Goal: Information Seeking & Learning: Learn about a topic

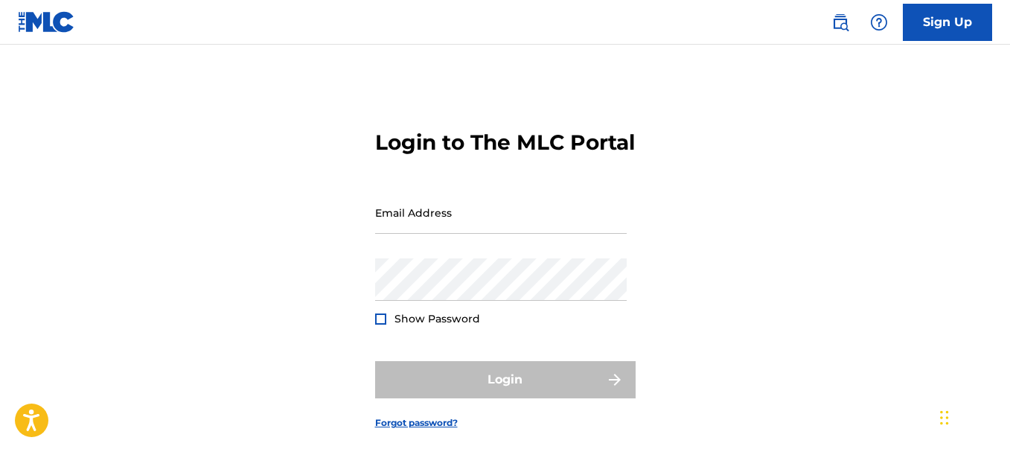
type input "[EMAIL_ADDRESS][DOMAIN_NAME]"
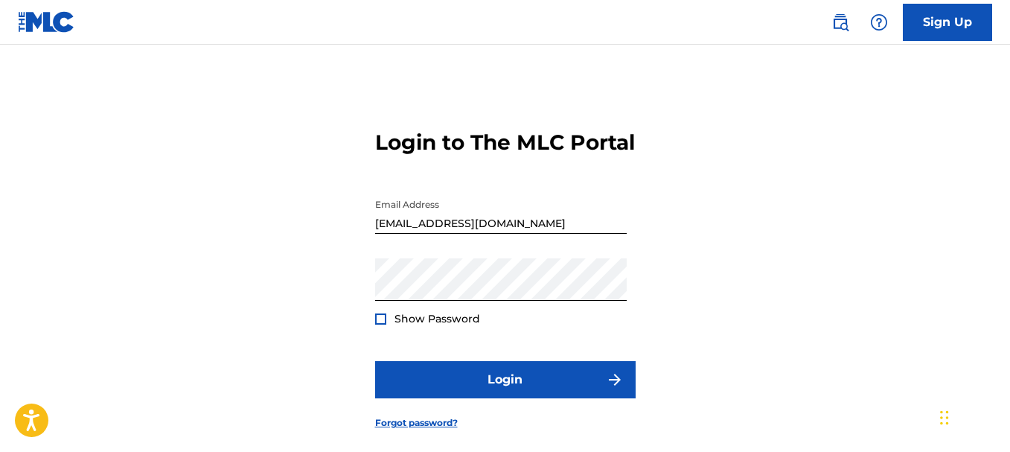
click at [478, 431] on form "Login to The MLC Portal Email Address [EMAIL_ADDRESS][DOMAIN_NAME] Password Sho…" at bounding box center [505, 267] width 260 height 371
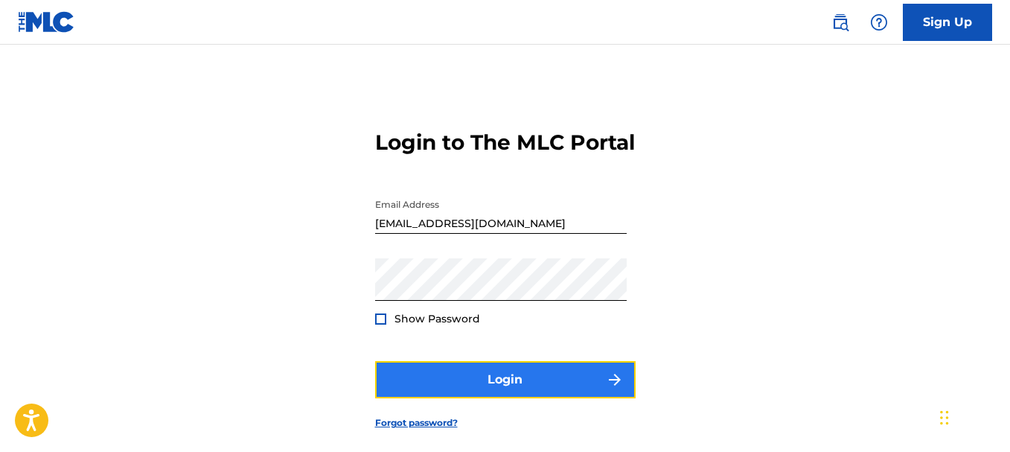
click at [479, 398] on button "Login" at bounding box center [505, 379] width 260 height 37
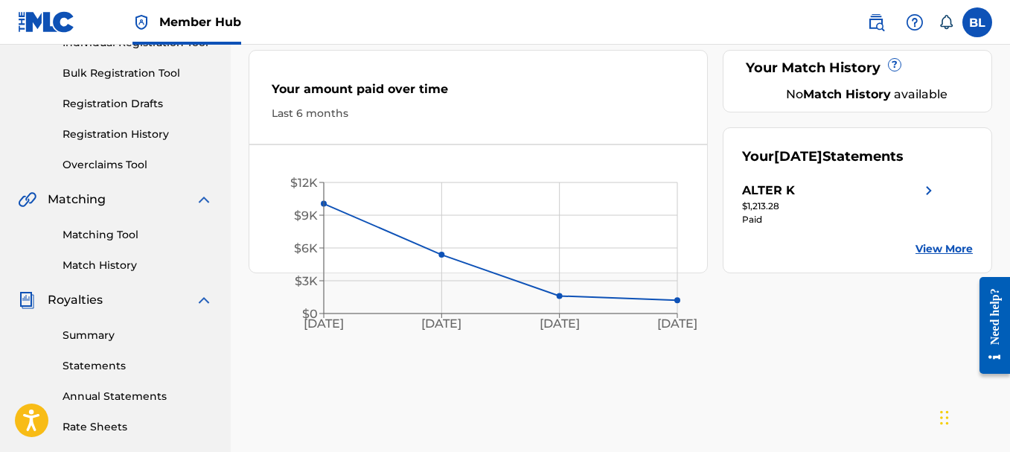
scroll to position [232, 0]
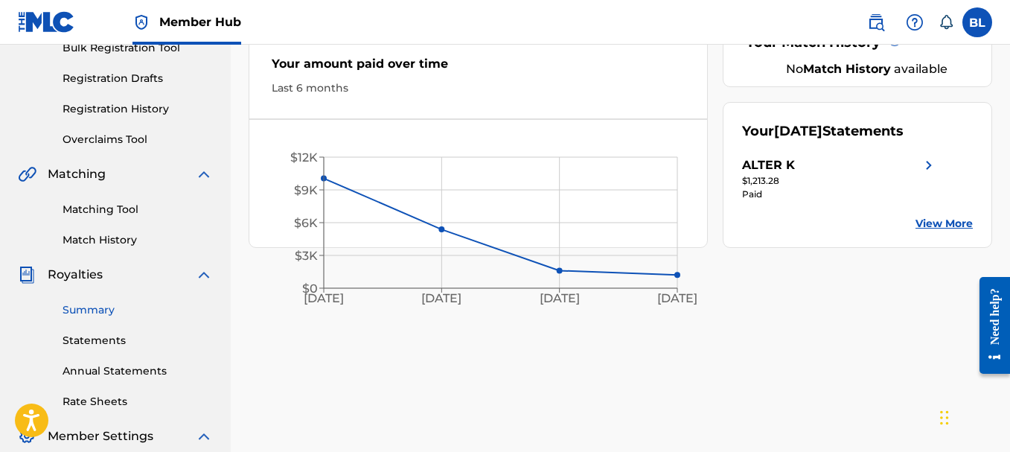
click at [119, 310] on link "Summary" at bounding box center [138, 310] width 150 height 16
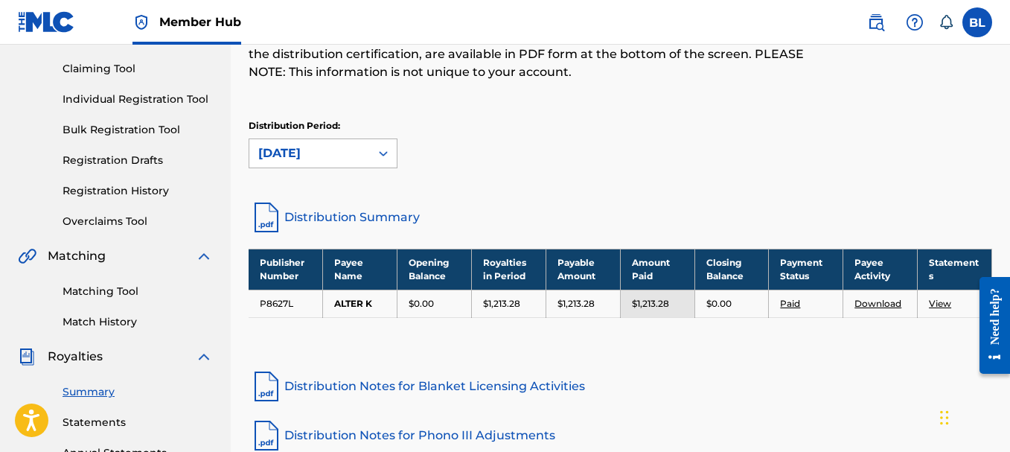
scroll to position [153, 0]
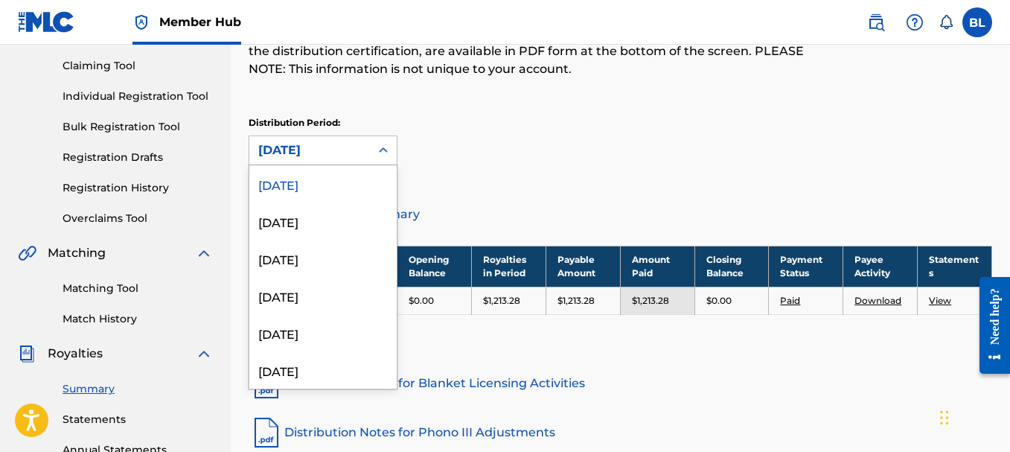
click at [359, 151] on div "[DATE]" at bounding box center [309, 150] width 103 height 18
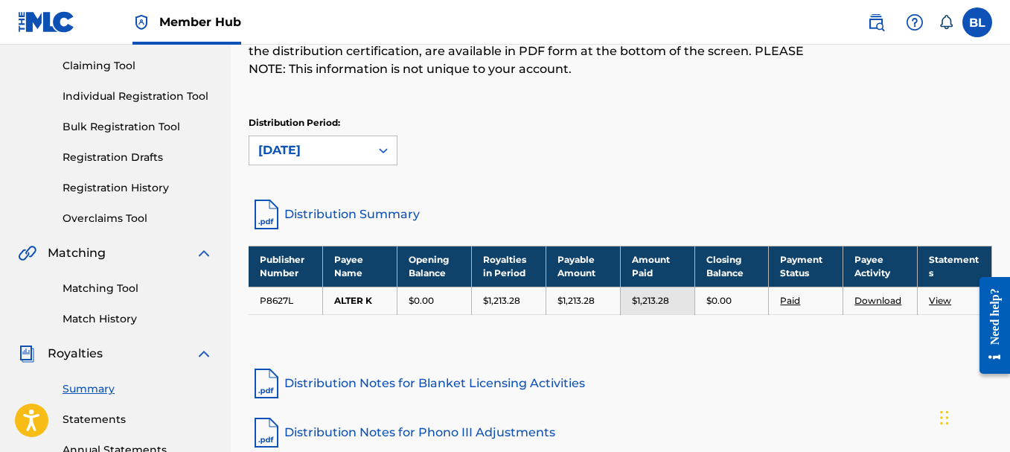
click at [335, 155] on div "[DATE]" at bounding box center [309, 150] width 103 height 18
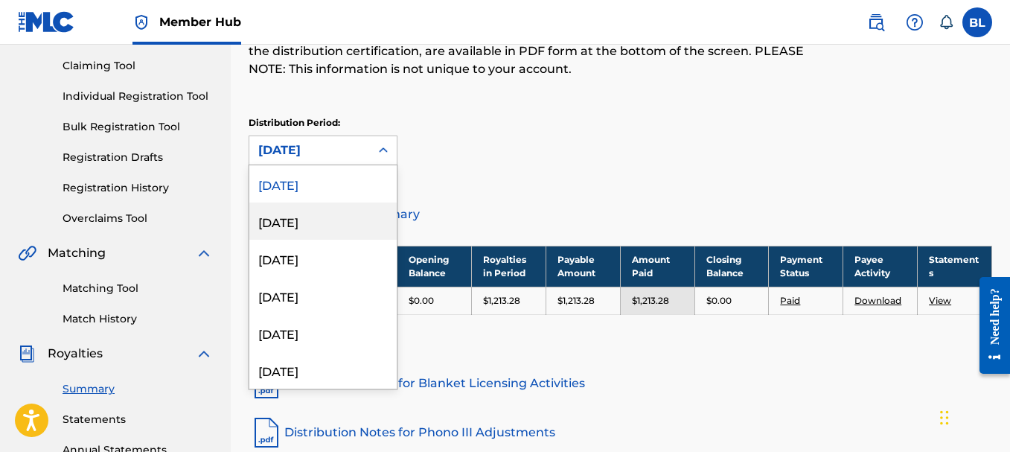
click at [337, 237] on div "[DATE]" at bounding box center [322, 220] width 147 height 37
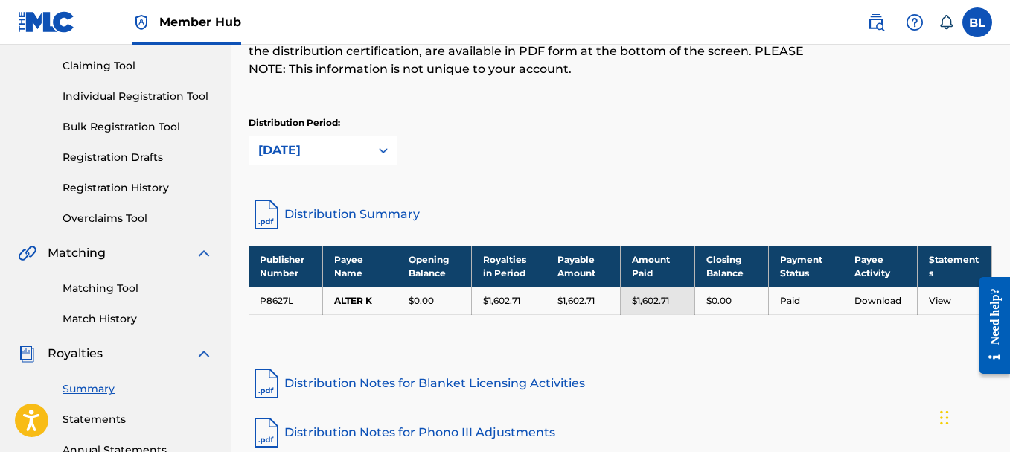
click at [319, 217] on link "Distribution Summary" at bounding box center [620, 214] width 743 height 36
click at [339, 141] on div "[DATE]" at bounding box center [309, 150] width 103 height 18
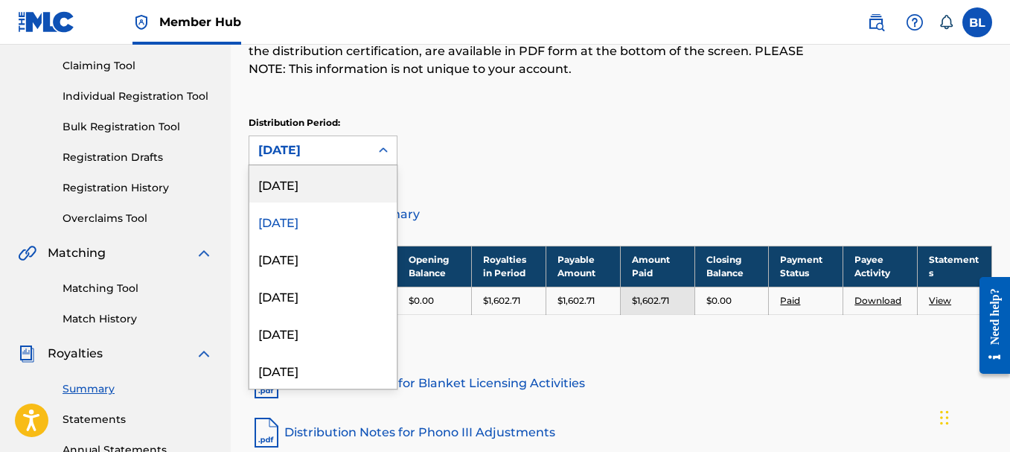
click at [329, 177] on div "[DATE]" at bounding box center [322, 183] width 147 height 37
click at [342, 154] on div "[DATE]" at bounding box center [309, 150] width 103 height 18
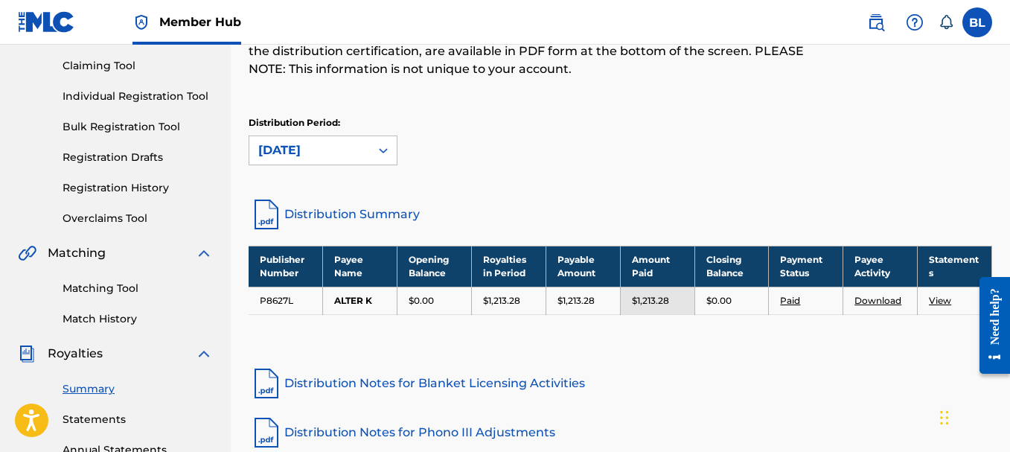
click at [482, 177] on div "Distribution Period: [DATE]" at bounding box center [620, 147] width 743 height 63
click at [319, 217] on link "Distribution Summary" at bounding box center [620, 214] width 743 height 36
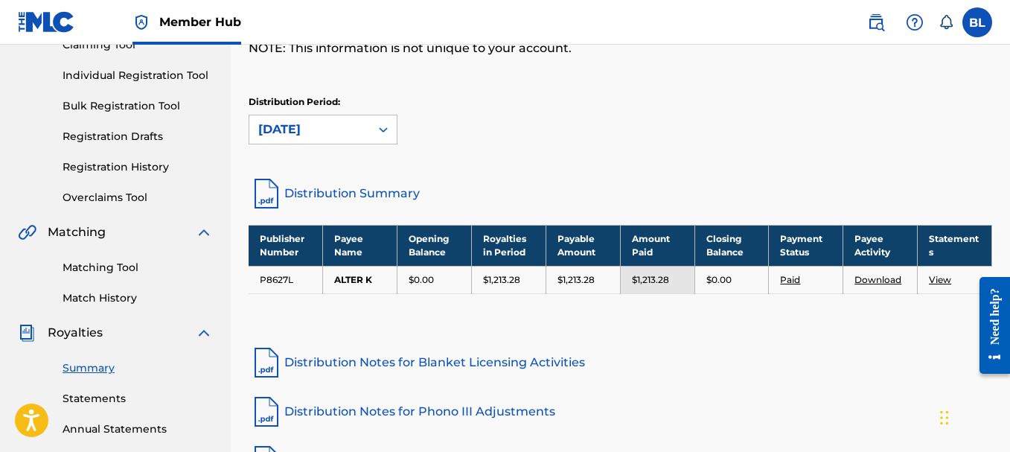
scroll to position [111, 0]
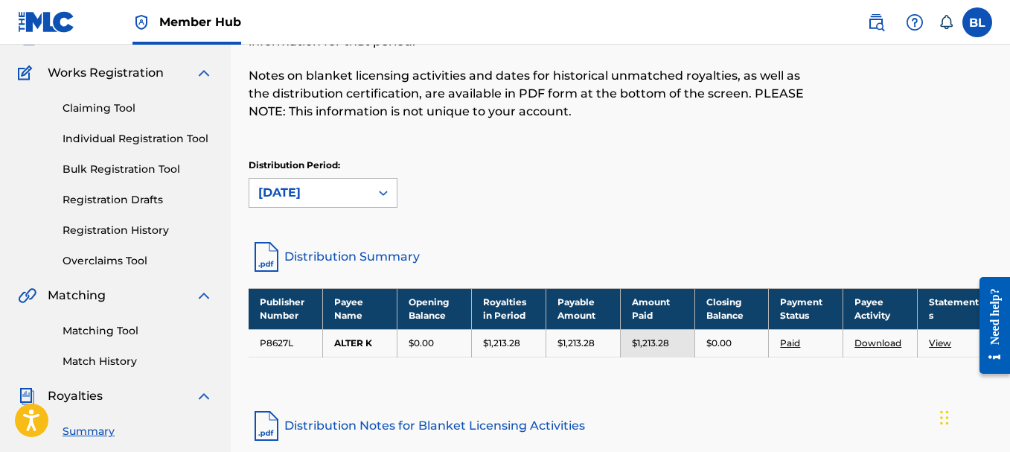
click at [299, 205] on div "[DATE]" at bounding box center [309, 193] width 121 height 28
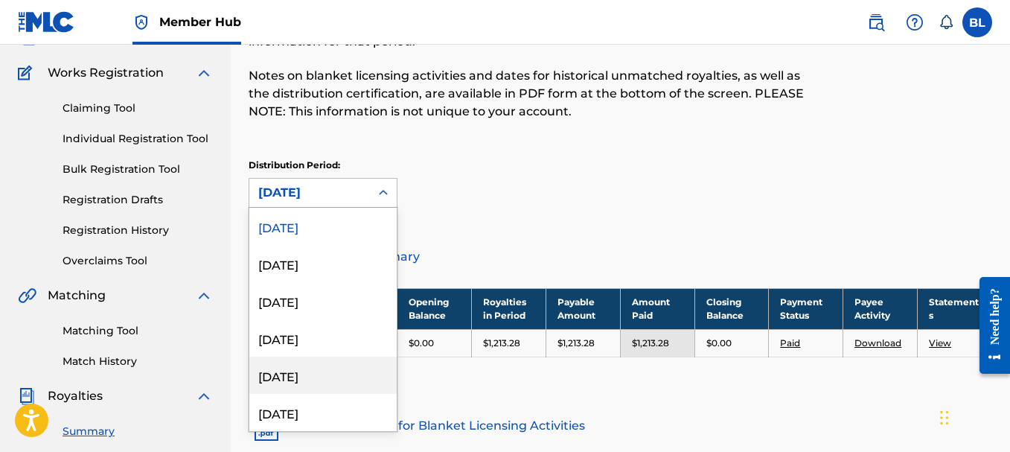
click at [306, 374] on div "[DATE]" at bounding box center [322, 374] width 147 height 37
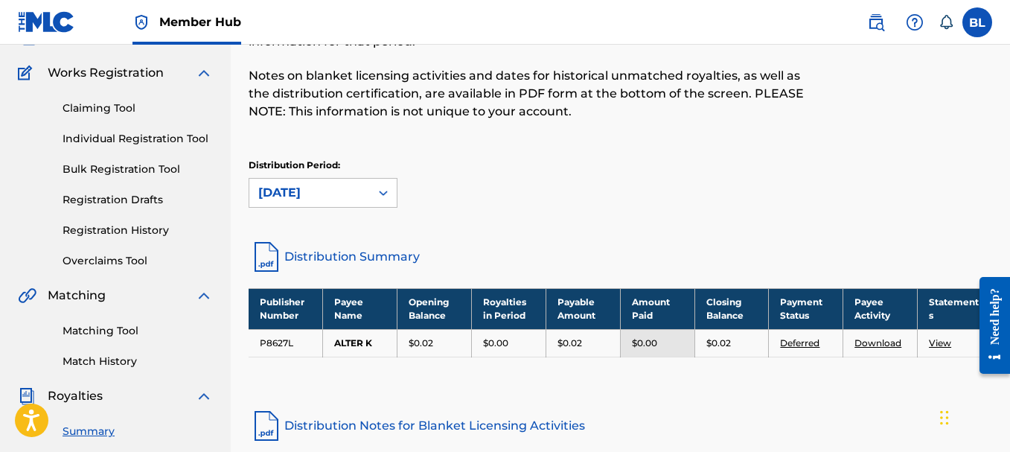
click at [312, 196] on div "[DATE]" at bounding box center [309, 193] width 103 height 18
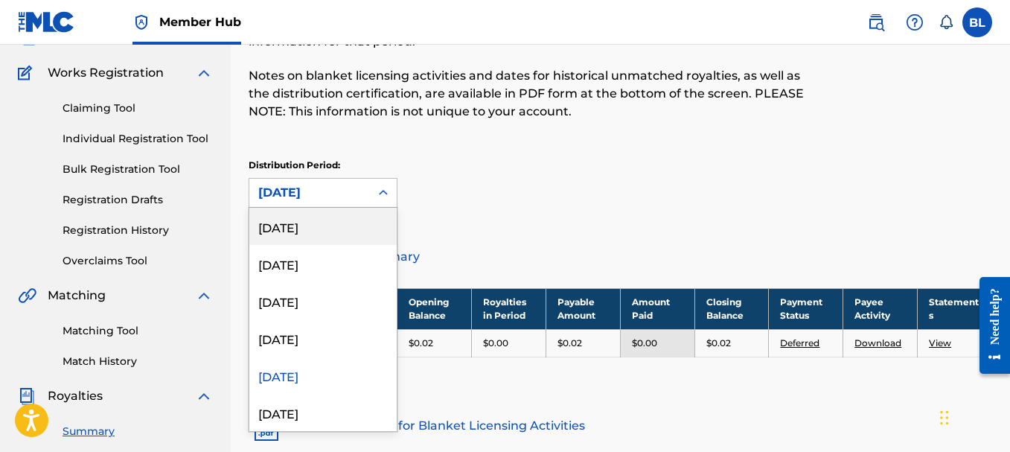
click at [307, 219] on div "[DATE]" at bounding box center [322, 226] width 147 height 37
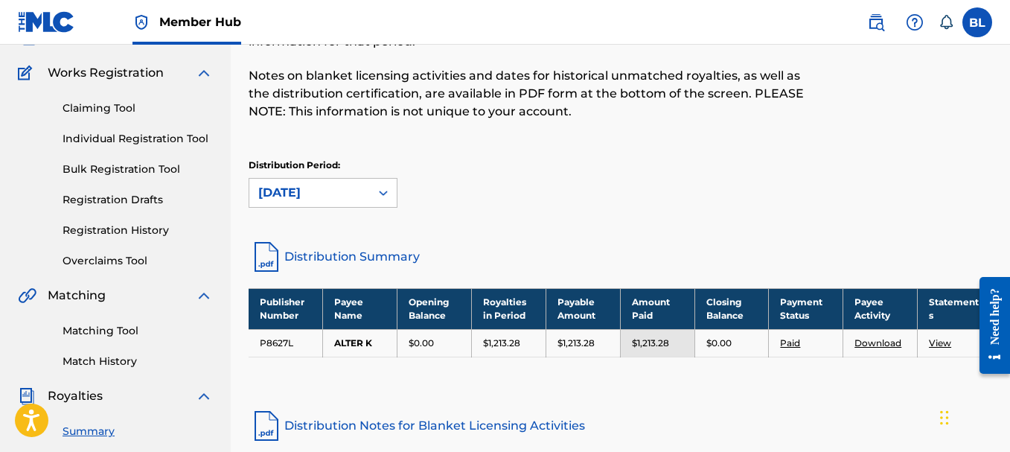
click at [518, 193] on div "Distribution Period: option [DATE], selected. Select is focused , press Down to…" at bounding box center [620, 183] width 743 height 49
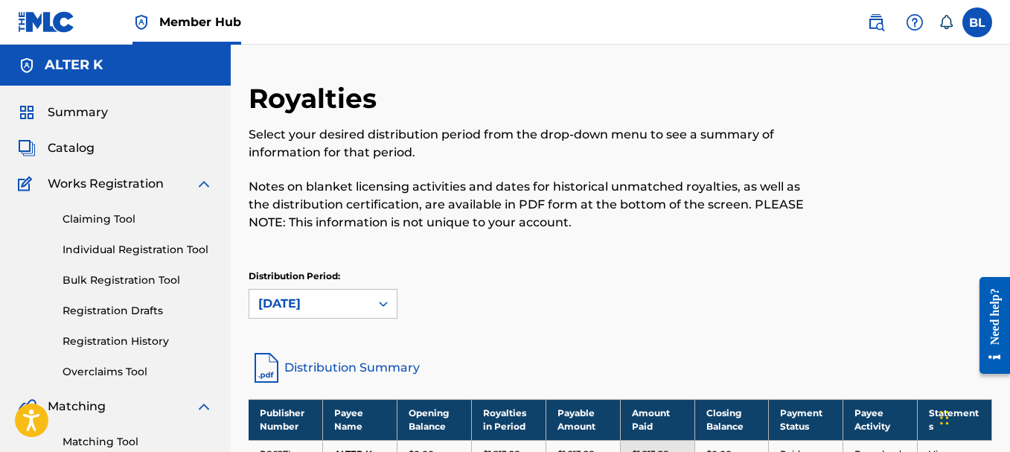
scroll to position [2, 0]
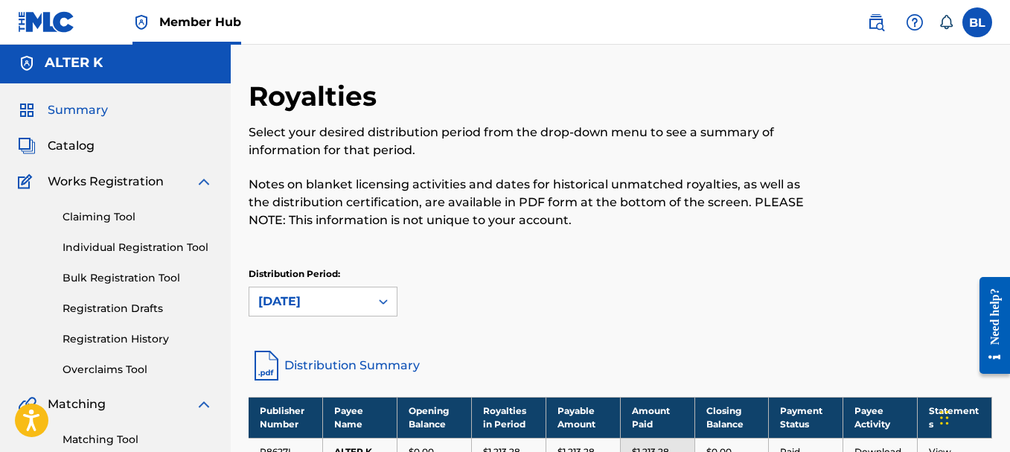
click at [61, 106] on span "Summary" at bounding box center [78, 110] width 60 height 18
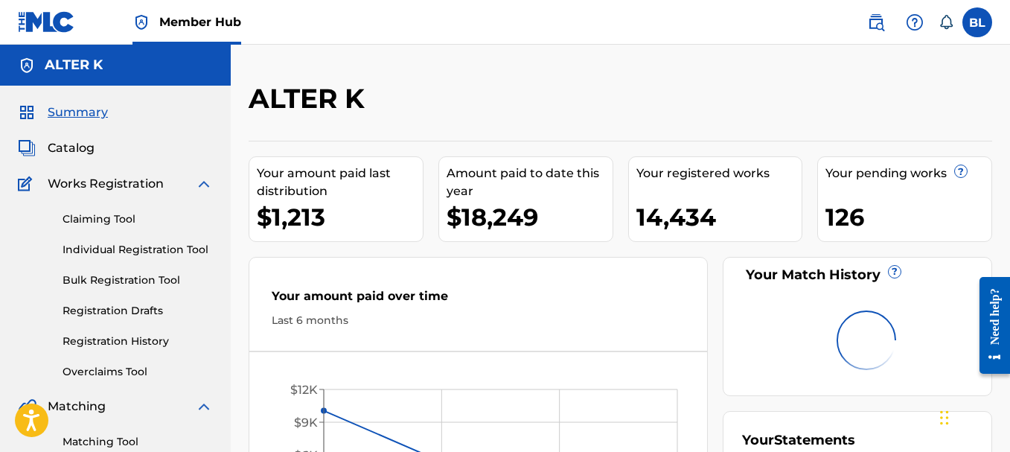
scroll to position [118, 0]
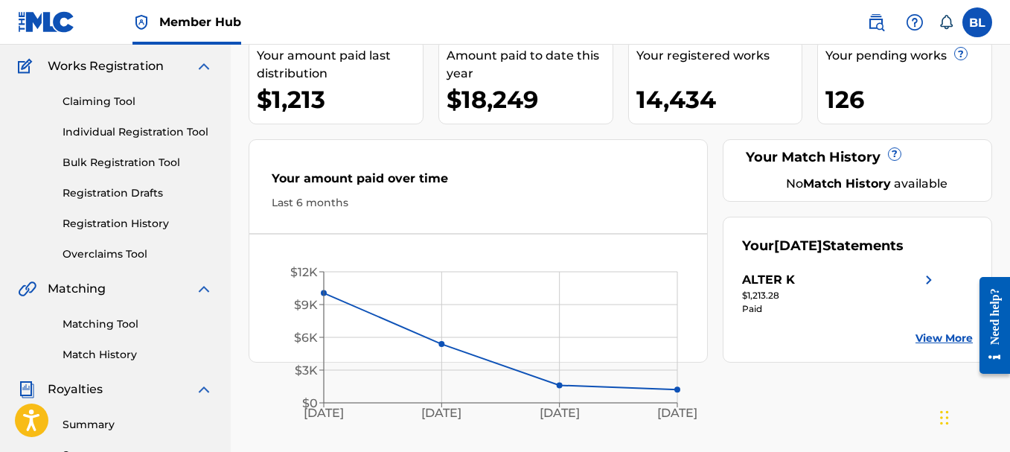
click at [683, 91] on div "14,434" at bounding box center [719, 99] width 166 height 33
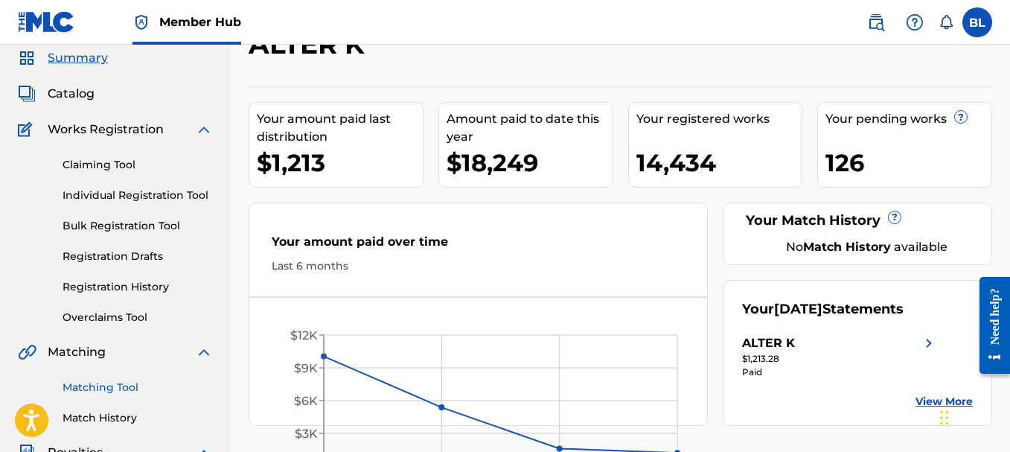
scroll to position [0, 0]
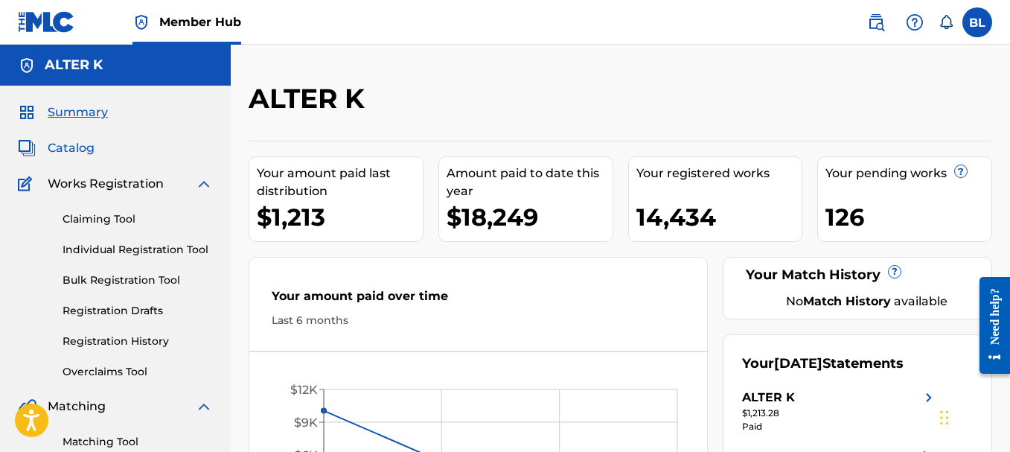
click at [51, 150] on span "Catalog" at bounding box center [71, 148] width 47 height 18
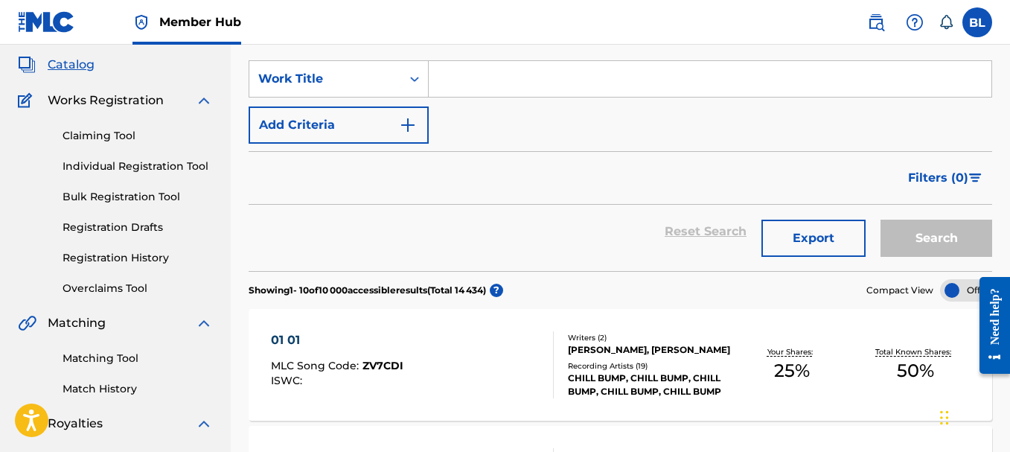
scroll to position [64, 0]
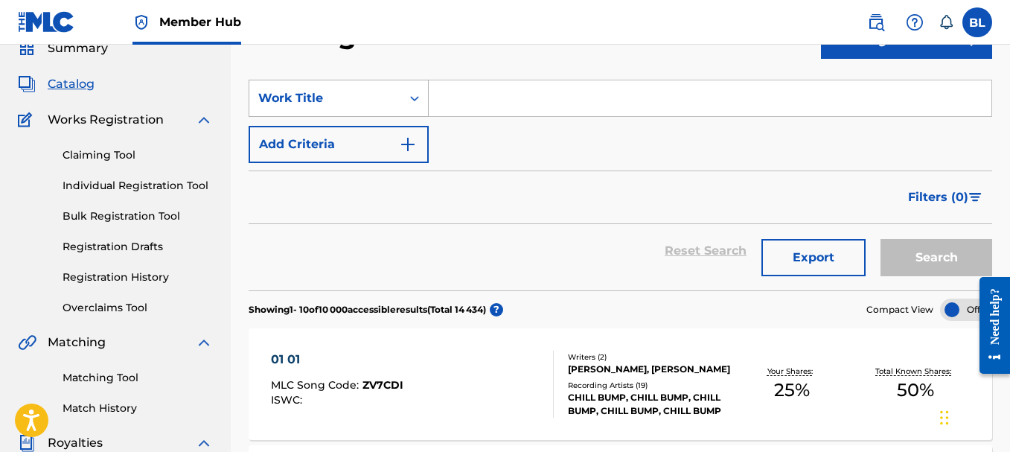
click at [364, 101] on div "Work Title" at bounding box center [325, 98] width 134 height 18
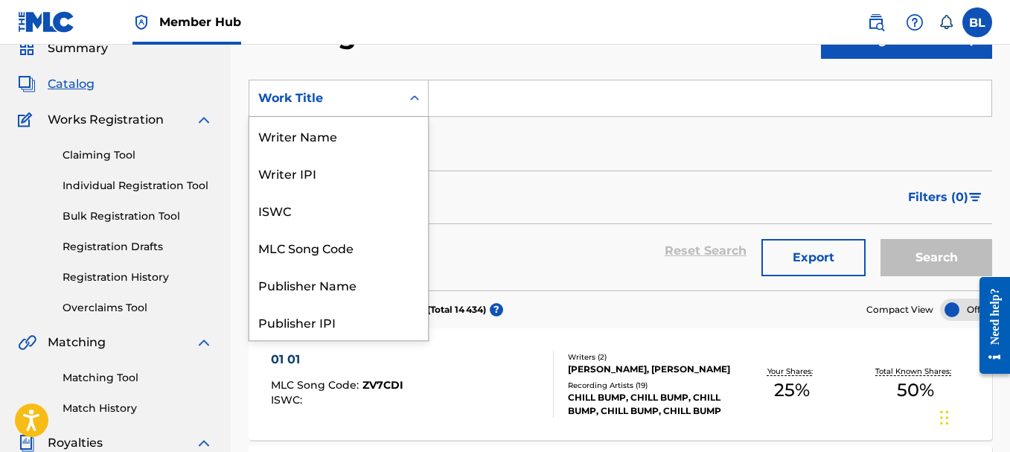
scroll to position [223, 0]
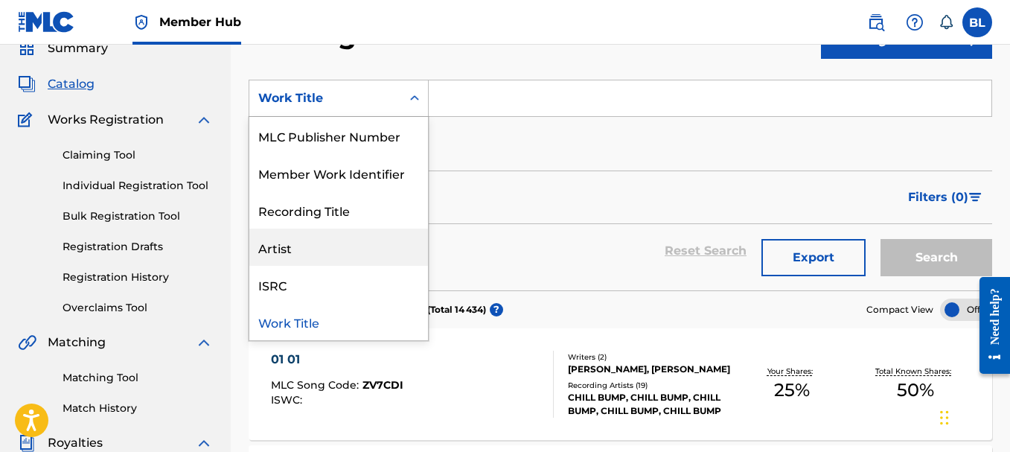
click at [502, 257] on div "Reset Search Export Search" at bounding box center [620, 251] width 743 height 54
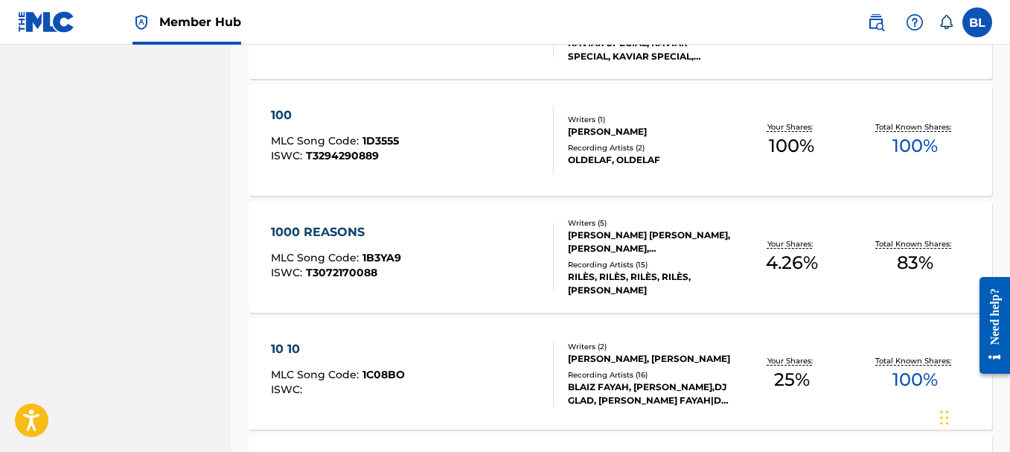
scroll to position [1252, 0]
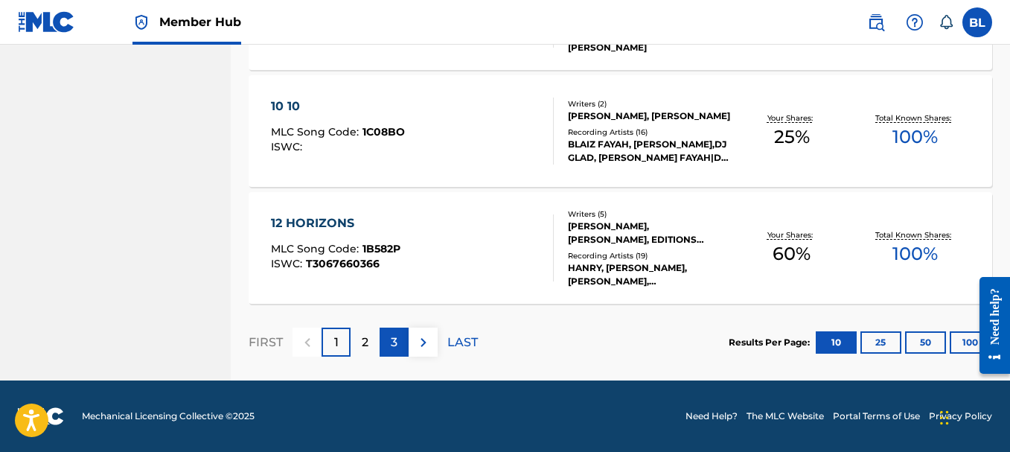
click at [393, 339] on p "3" at bounding box center [394, 342] width 7 height 18
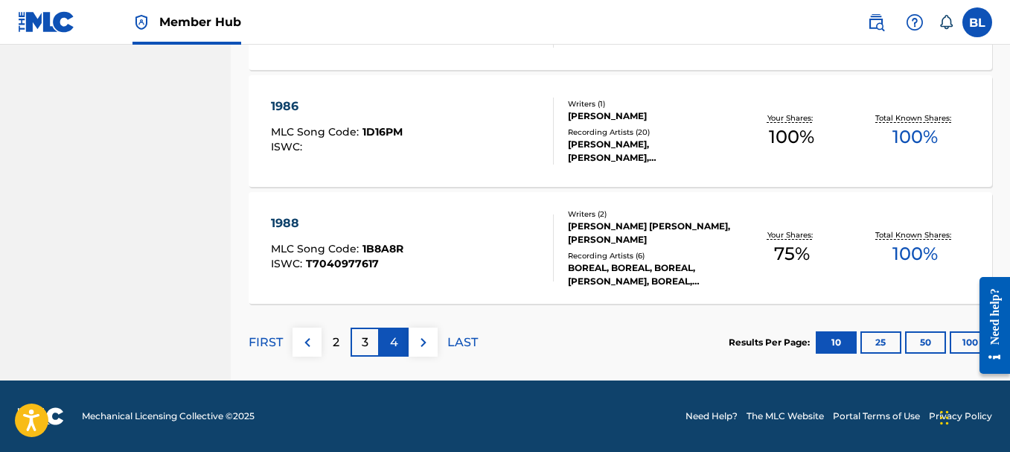
click at [398, 339] on div "4" at bounding box center [394, 341] width 29 height 29
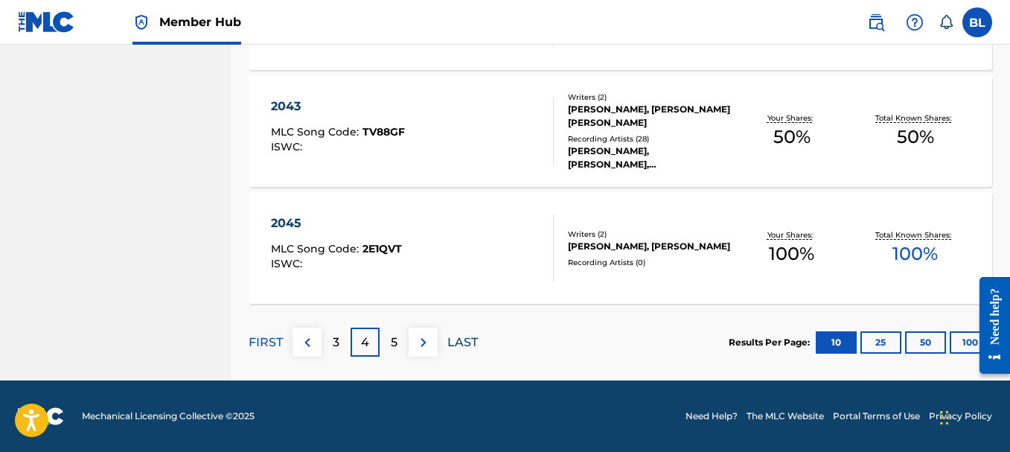
click at [458, 341] on p "LAST" at bounding box center [462, 342] width 31 height 18
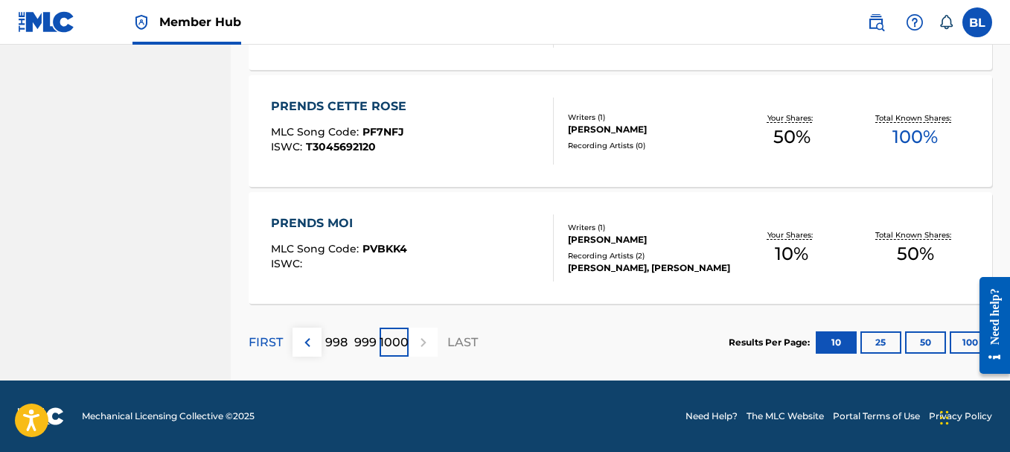
click at [447, 134] on div "PRENDS CETTE ROSE MLC Song Code : PF7NFJ ISWC : T3045692120" at bounding box center [412, 130] width 283 height 67
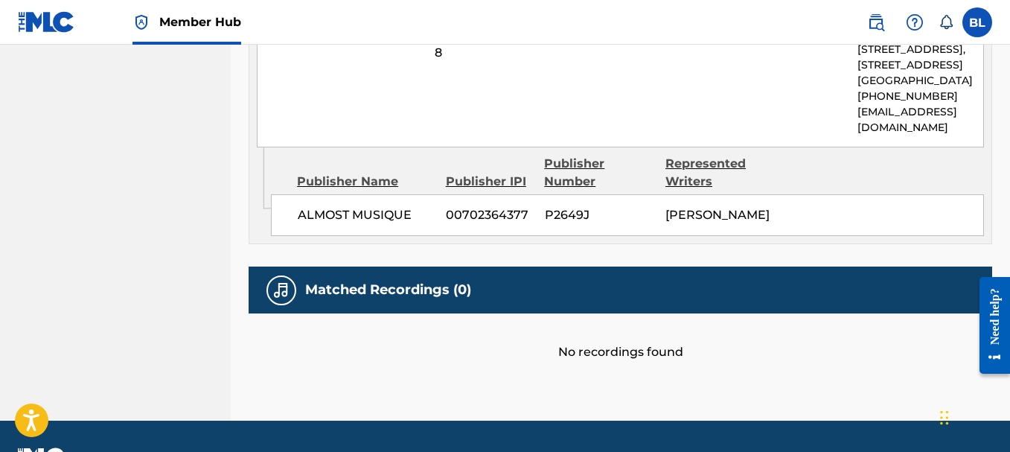
scroll to position [883, 0]
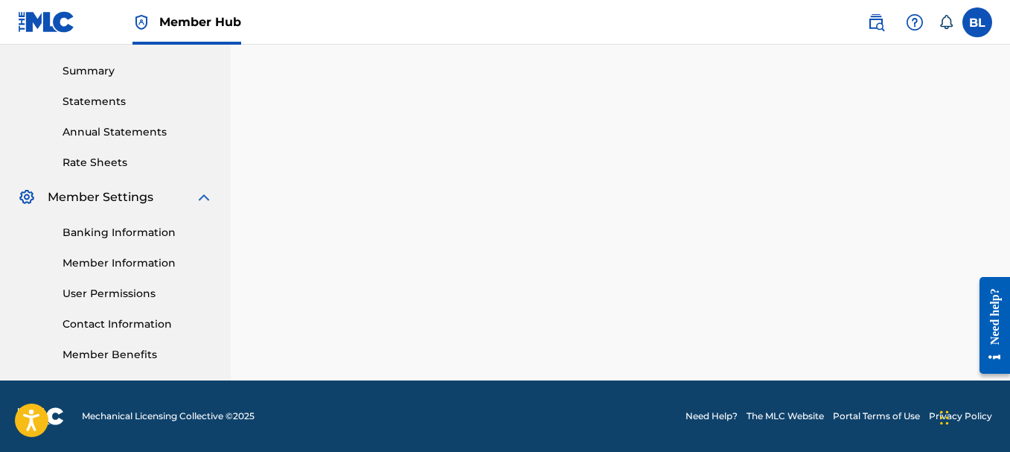
scroll to position [1213, 0]
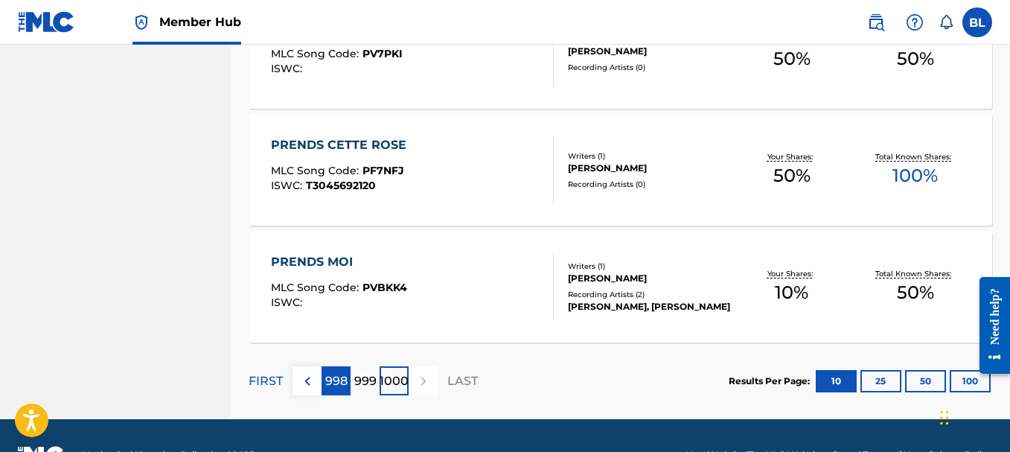
click at [343, 380] on p "998" at bounding box center [336, 381] width 22 height 18
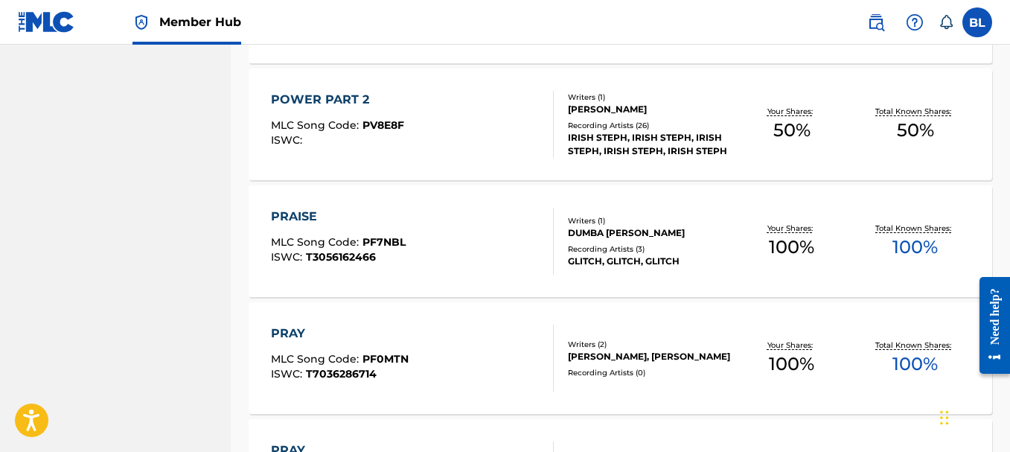
scroll to position [1006, 0]
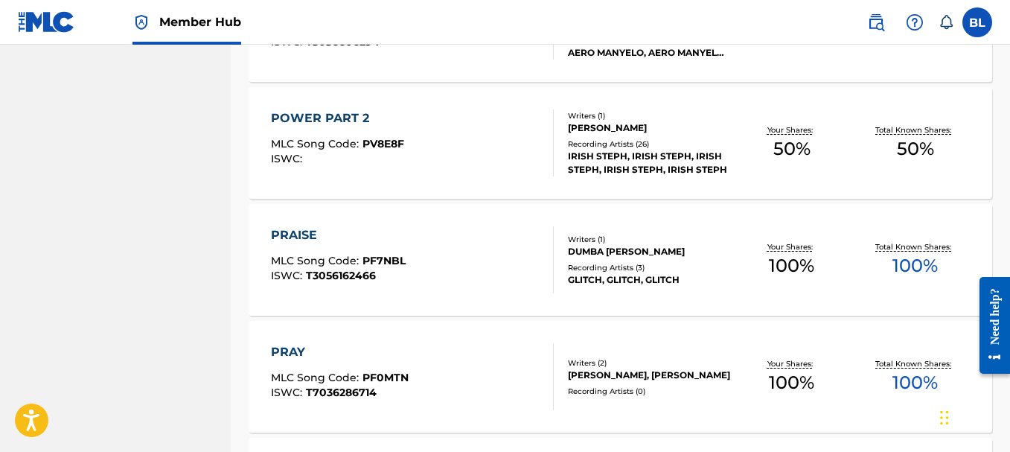
click at [448, 248] on div "PRAISE MLC Song Code : PF7NBL ISWC : T3056162466" at bounding box center [412, 259] width 283 height 67
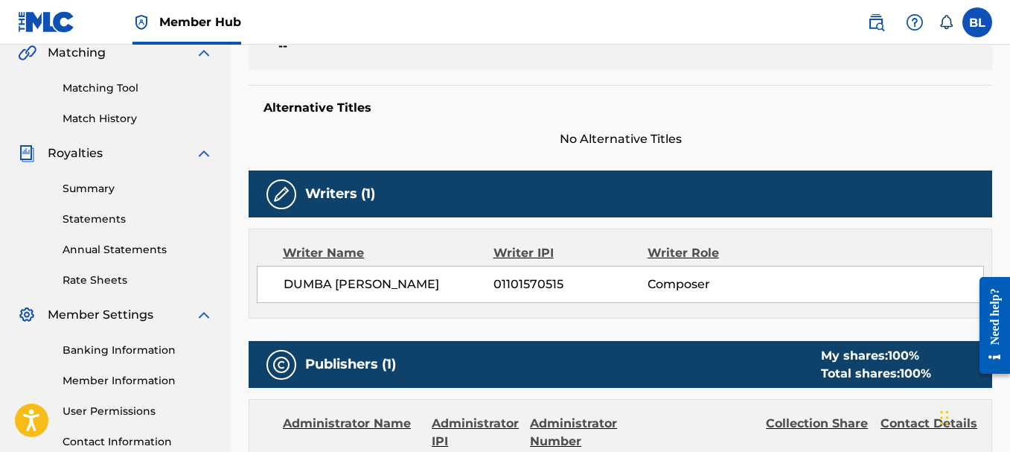
scroll to position [348, 0]
